Goal: Transaction & Acquisition: Purchase product/service

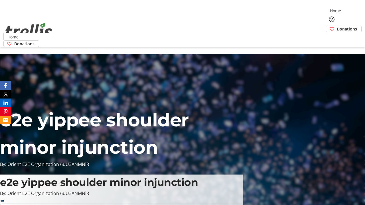
click at [337, 26] on span "Donations" at bounding box center [347, 29] width 20 height 6
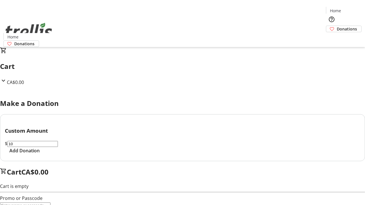
click at [40, 154] on span "Add Donation" at bounding box center [24, 150] width 30 height 7
